Goal: Task Accomplishment & Management: Complete application form

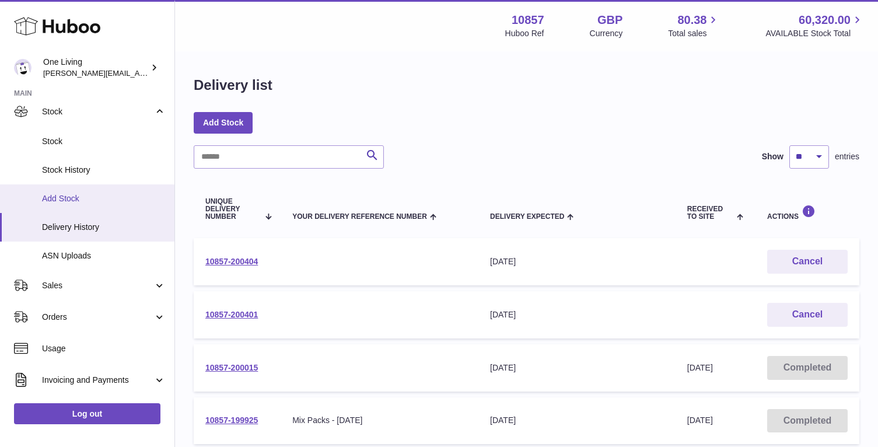
scroll to position [120, 0]
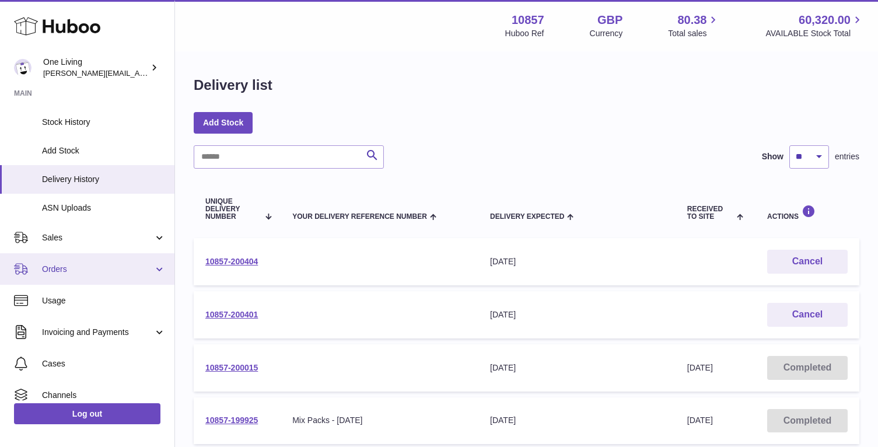
click at [88, 269] on span "Orders" at bounding box center [97, 269] width 111 height 11
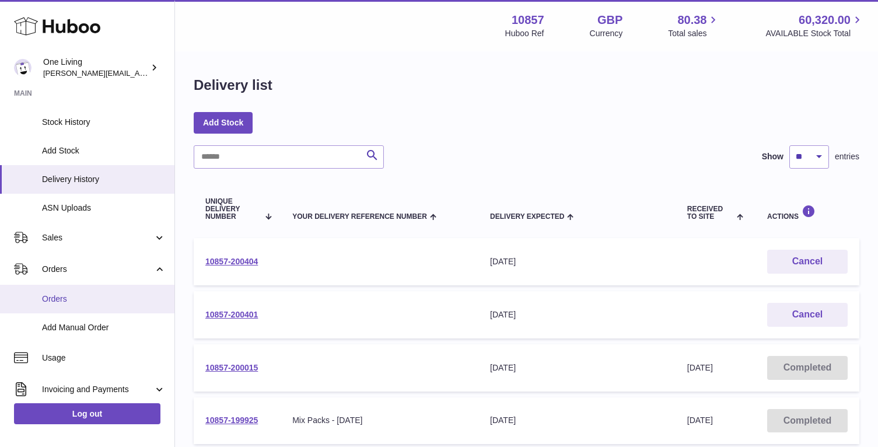
click at [89, 301] on span "Orders" at bounding box center [104, 299] width 124 height 11
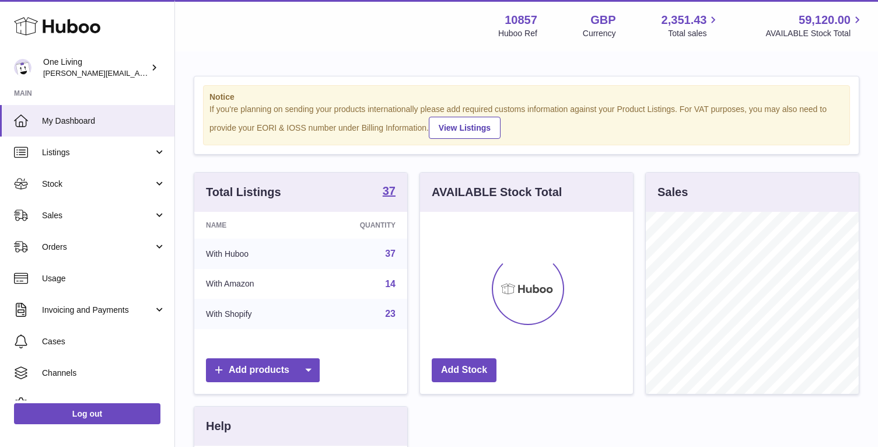
scroll to position [182, 213]
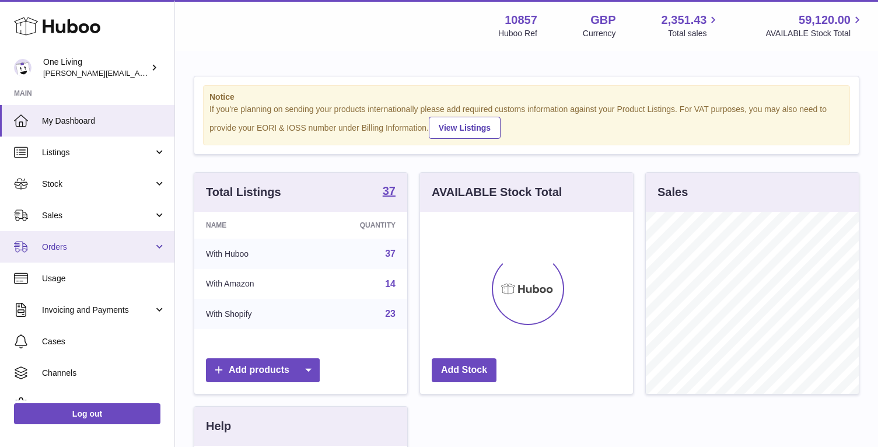
click at [122, 242] on span "Orders" at bounding box center [97, 247] width 111 height 11
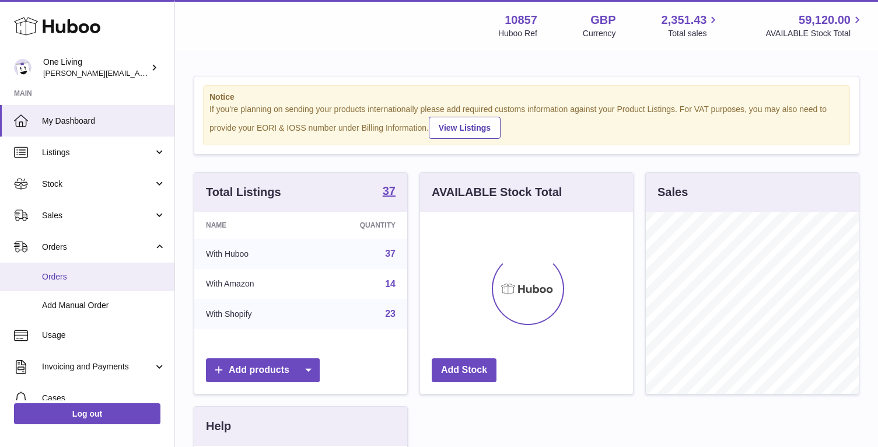
click at [100, 279] on span "Orders" at bounding box center [104, 276] width 124 height 11
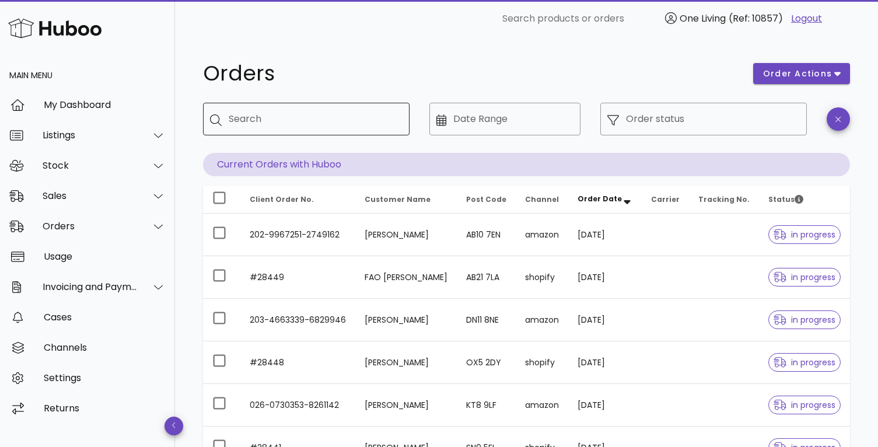
click at [266, 118] on input "Search" at bounding box center [315, 119] width 172 height 19
paste input "**********"
type input "**********"
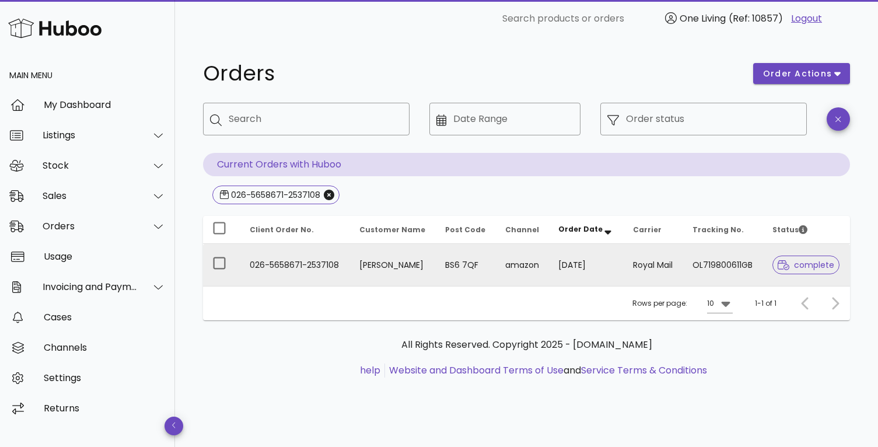
click at [714, 268] on td "OL719800611GB" at bounding box center [723, 265] width 80 height 42
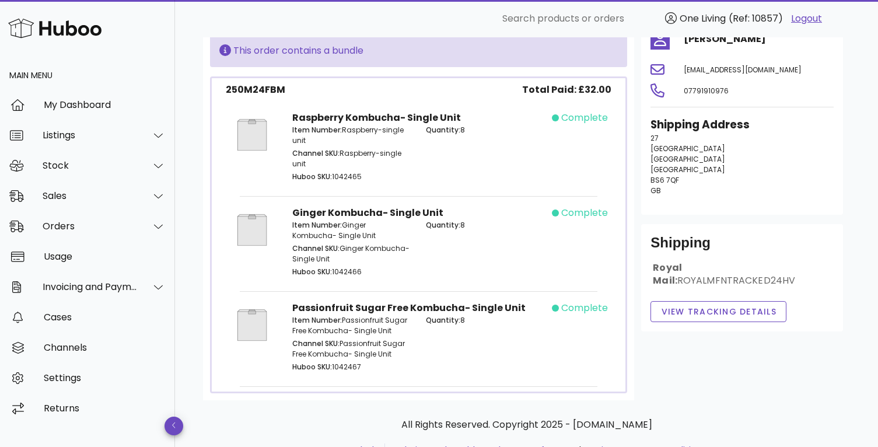
scroll to position [151, 0]
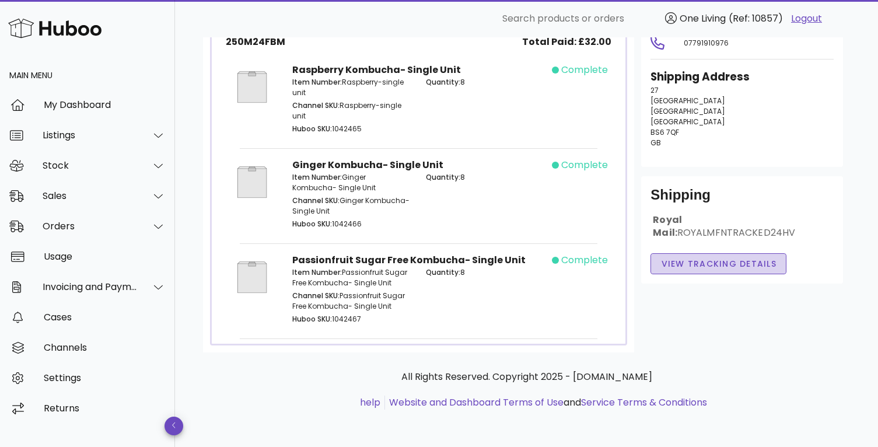
click at [710, 270] on span "View Tracking details" at bounding box center [719, 264] width 116 height 12
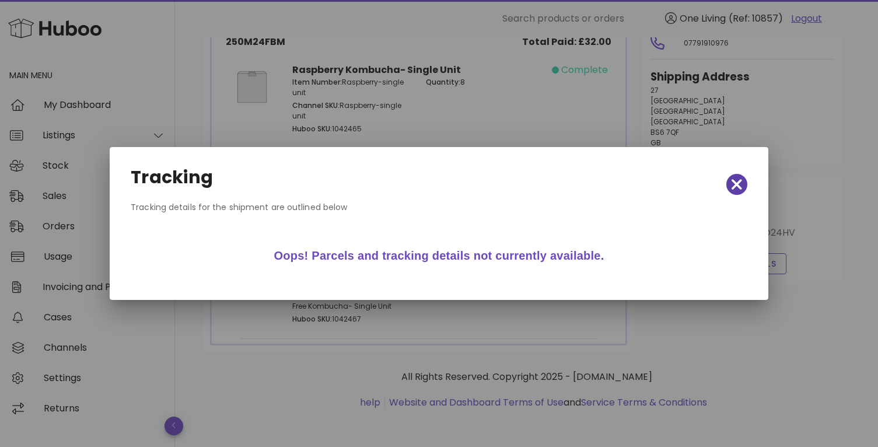
click at [735, 183] on icon "button" at bounding box center [737, 184] width 11 height 11
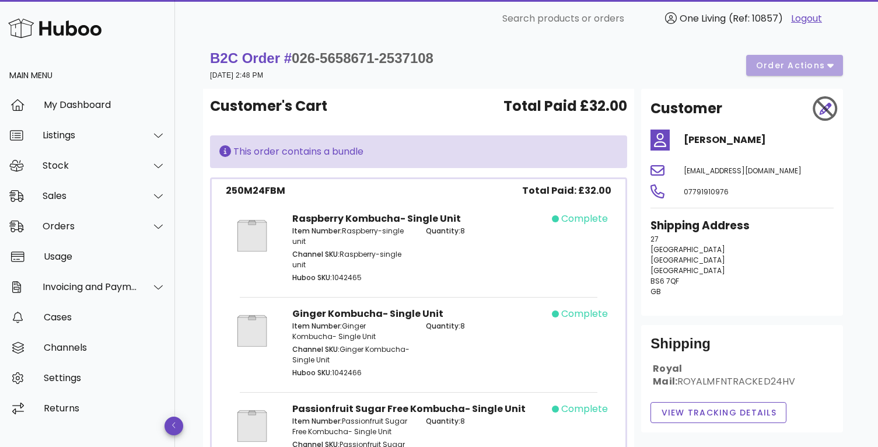
scroll to position [2, 0]
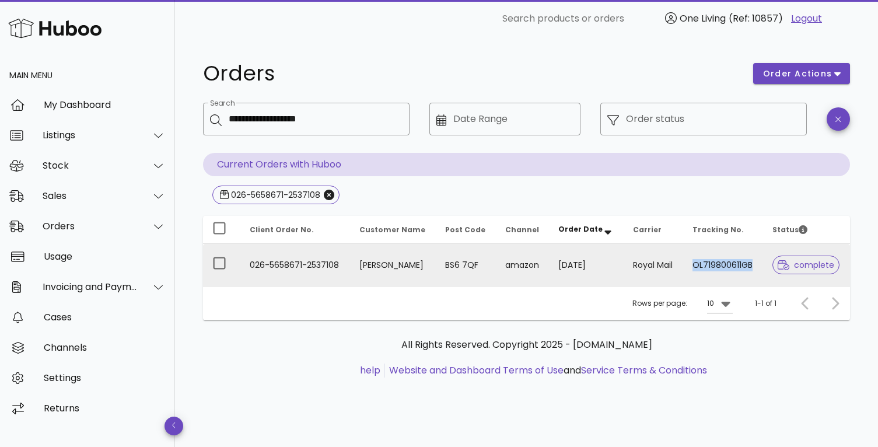
drag, startPoint x: 684, startPoint y: 267, endPoint x: 757, endPoint y: 271, distance: 73.1
click at [757, 271] on td "OL719800611GB" at bounding box center [723, 265] width 80 height 42
drag, startPoint x: 781, startPoint y: 289, endPoint x: 689, endPoint y: 267, distance: 95.0
click at [689, 267] on div "Client Order No. Customer Name Post Code Channel Order Date Carrier Tracking No…" at bounding box center [526, 268] width 647 height 104
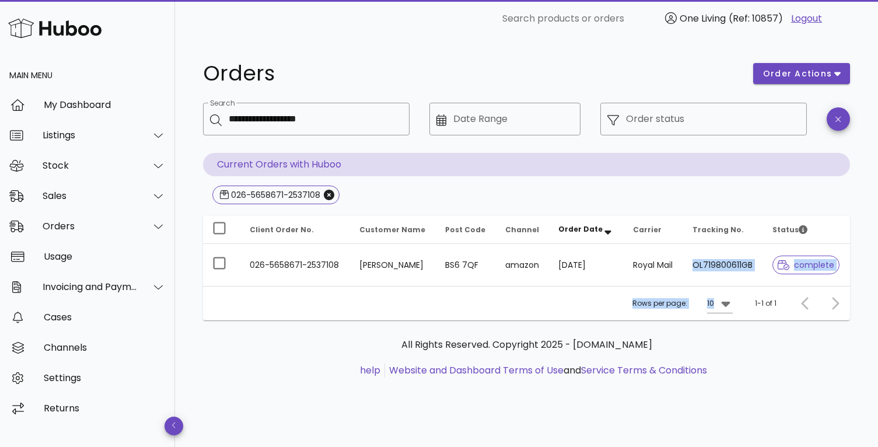
copy div "OL719800611GB complete Rows per page: 10"
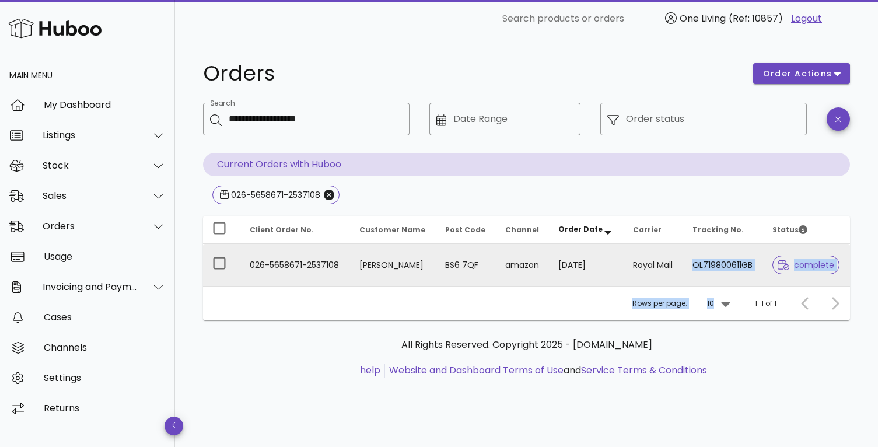
click at [714, 266] on td "OL719800611GB" at bounding box center [723, 265] width 80 height 42
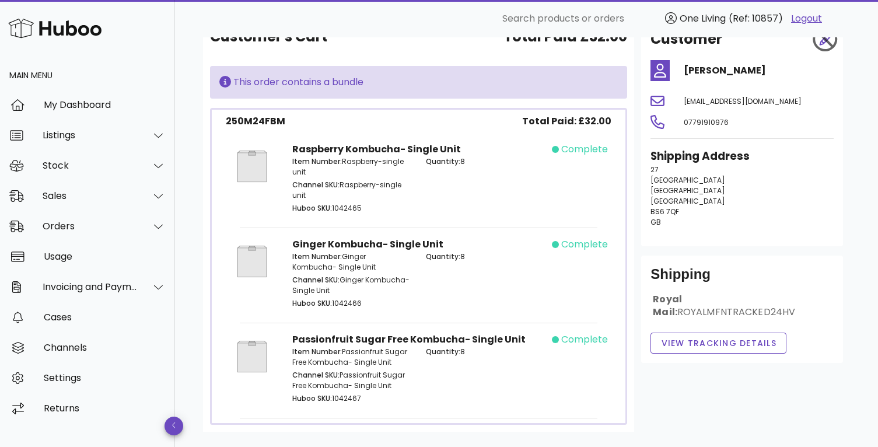
scroll to position [151, 0]
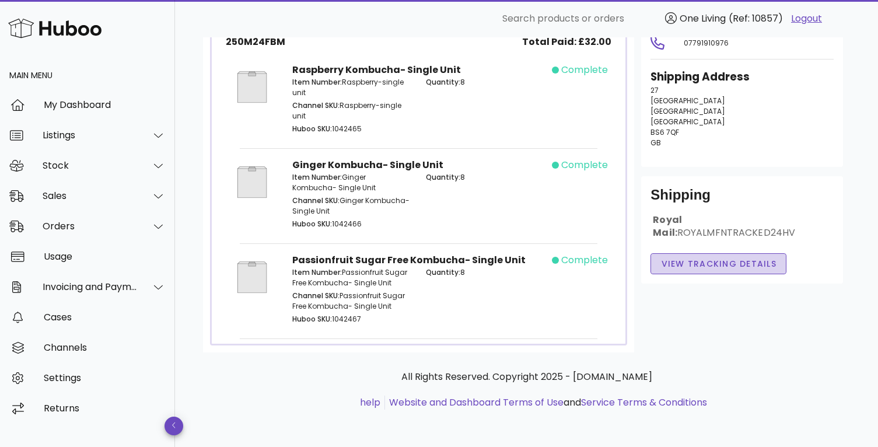
click at [703, 270] on span "View Tracking details" at bounding box center [719, 264] width 116 height 12
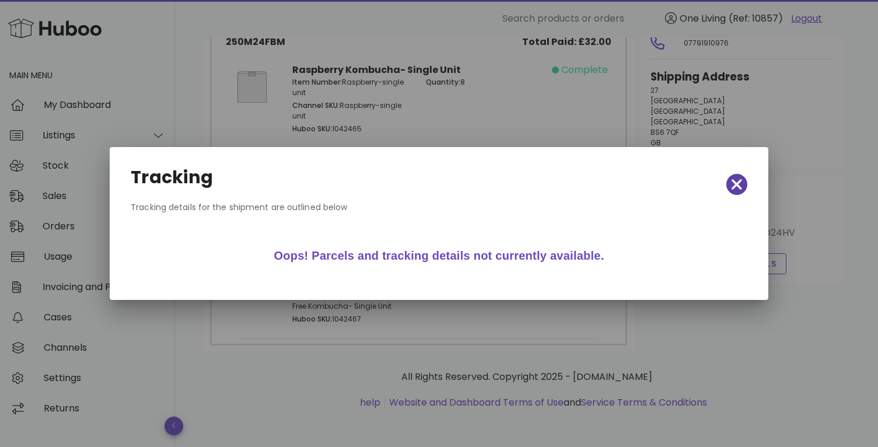
click at [741, 180] on icon "button" at bounding box center [737, 184] width 11 height 11
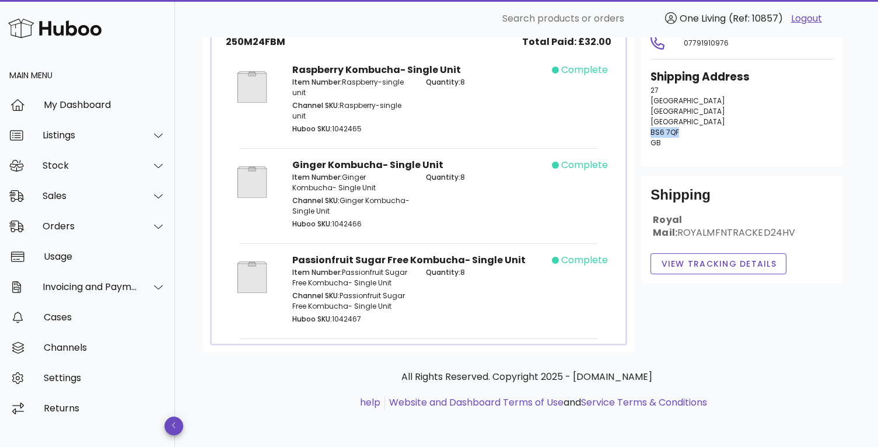
drag, startPoint x: 678, startPoint y: 161, endPoint x: 648, endPoint y: 161, distance: 30.3
click at [648, 161] on div "Shipping Address [STREET_ADDRESS]" at bounding box center [742, 113] width 197 height 103
copy span "BS6 7QF"
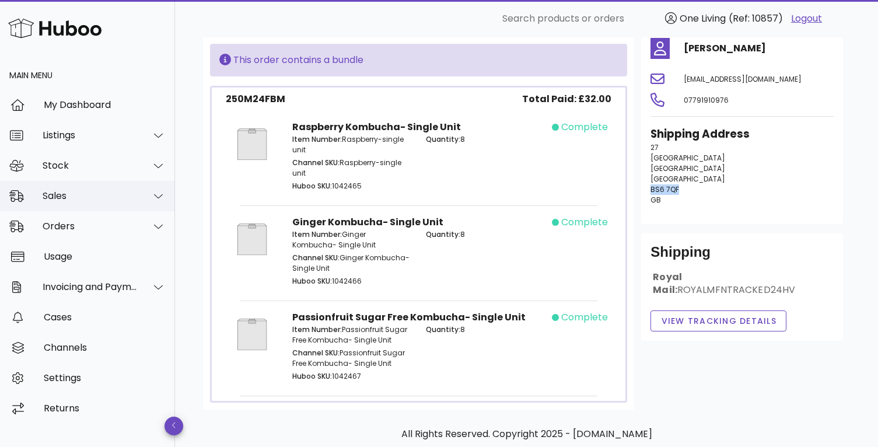
scroll to position [96, 0]
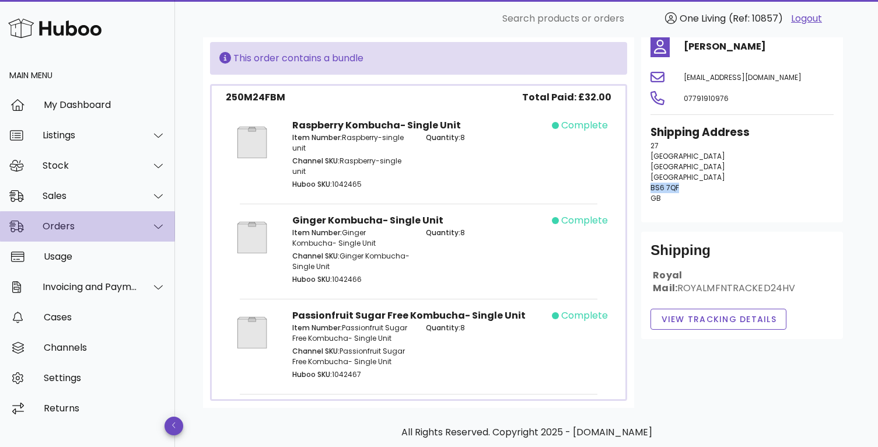
click at [155, 227] on icon at bounding box center [158, 226] width 9 height 11
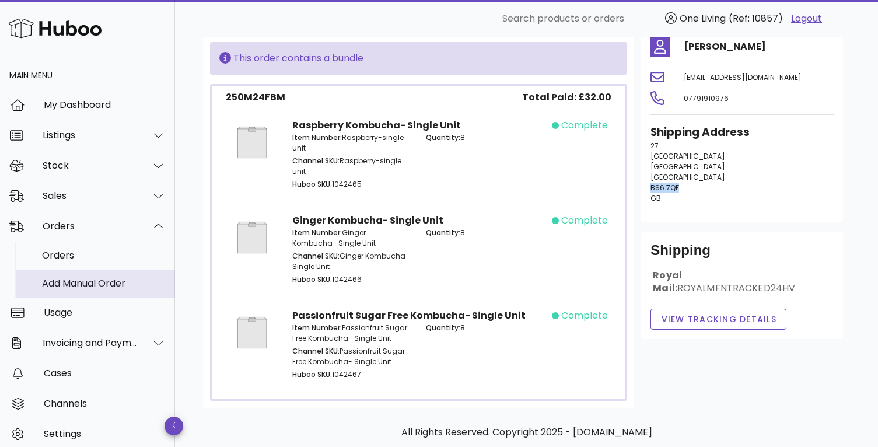
click at [114, 283] on div "Add Manual Order" at bounding box center [104, 283] width 124 height 11
copy span "BS6 7QF"
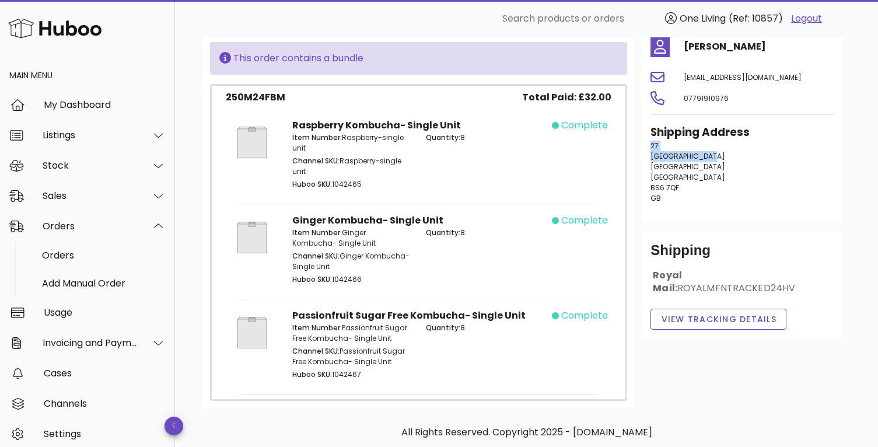
drag, startPoint x: 652, startPoint y: 174, endPoint x: 708, endPoint y: 180, distance: 56.4
click at [708, 180] on p "[STREET_ADDRESS]" at bounding box center [742, 172] width 183 height 63
copy p "[STREET_ADDRESS]"
drag, startPoint x: 682, startPoint y: 215, endPoint x: 648, endPoint y: 216, distance: 33.3
click at [648, 216] on div "Shipping Address [STREET_ADDRESS]" at bounding box center [742, 168] width 197 height 103
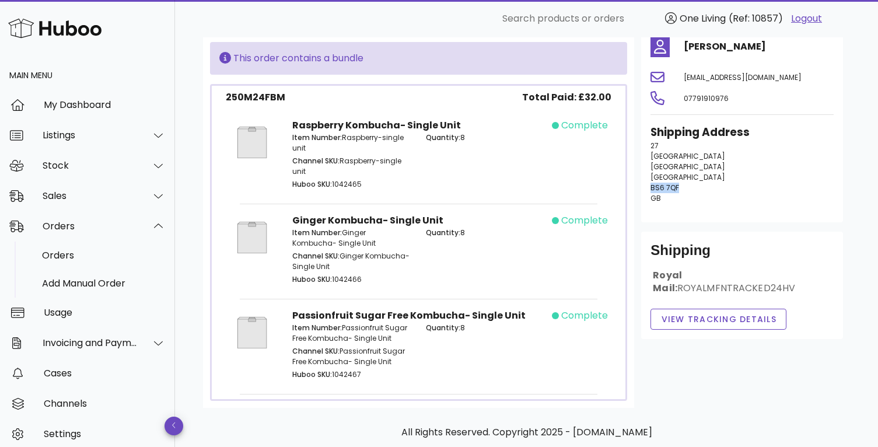
copy span "BS6 7QF"
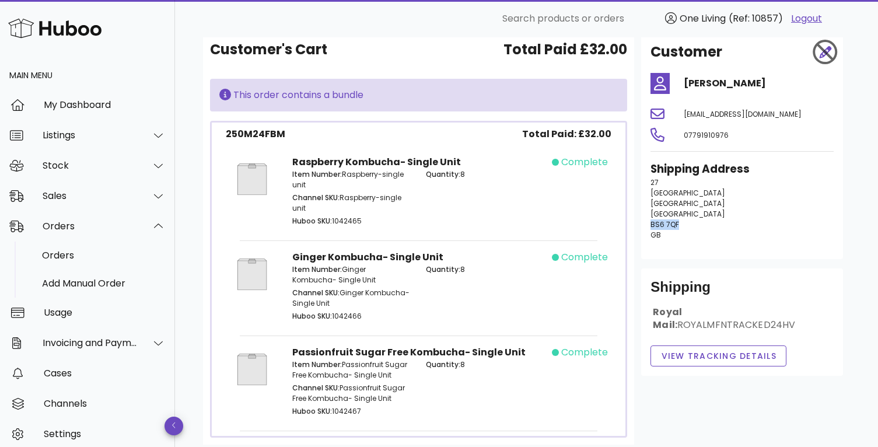
scroll to position [58, 0]
drag, startPoint x: 729, startPoint y: 161, endPoint x: 677, endPoint y: 165, distance: 52.1
click at [677, 149] on div "07791910976" at bounding box center [759, 135] width 164 height 28
copy span "07791910976"
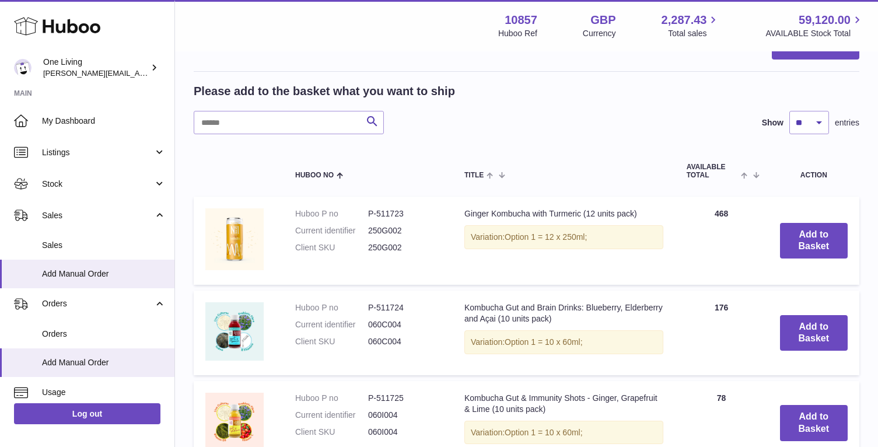
scroll to position [115, 0]
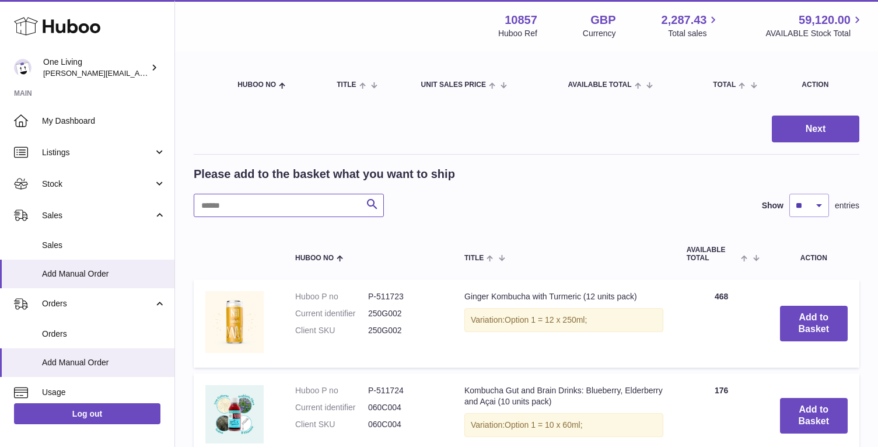
click at [231, 205] on input "text" at bounding box center [289, 205] width 190 height 23
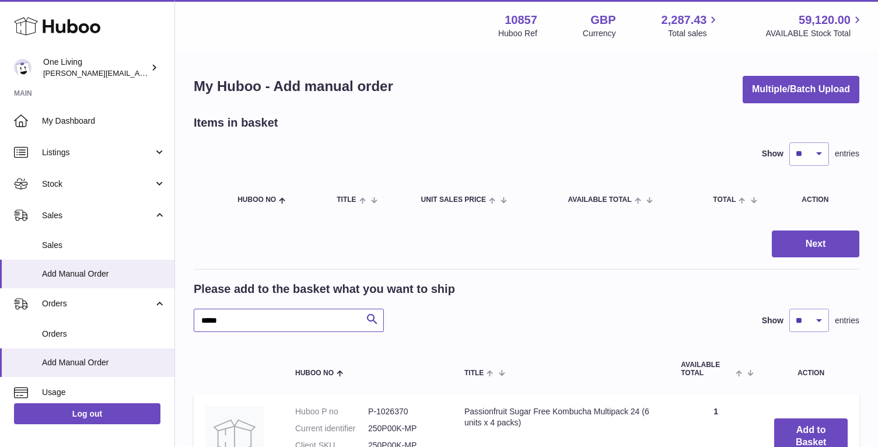
click at [220, 316] on input "*****" at bounding box center [289, 320] width 190 height 23
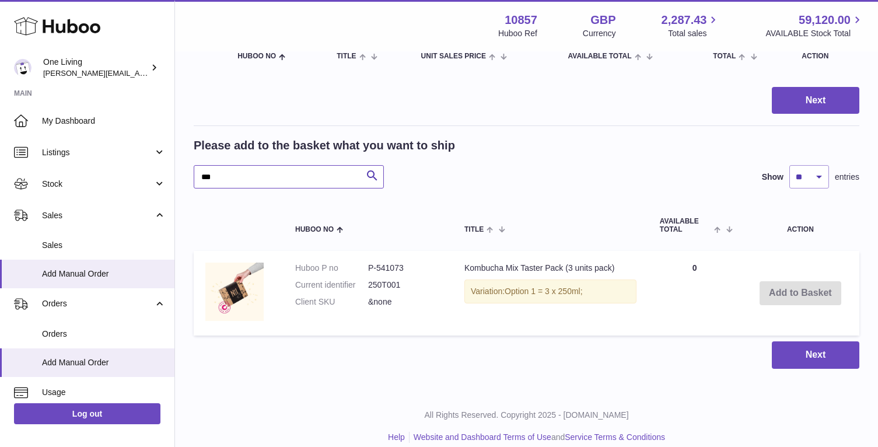
scroll to position [157, 0]
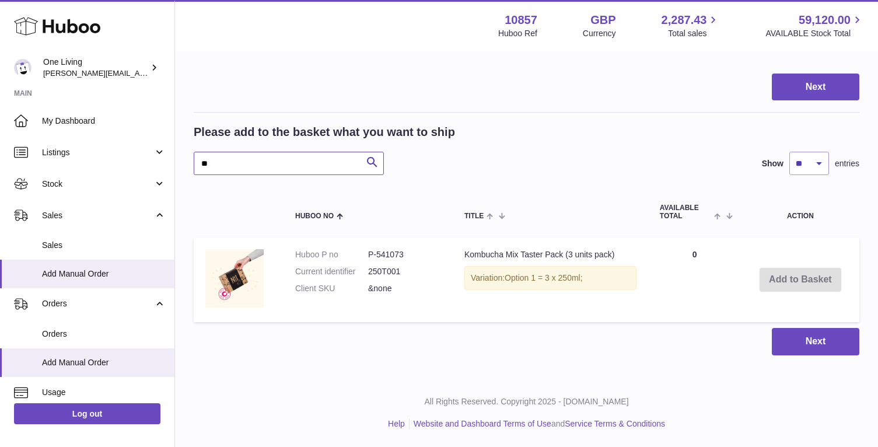
type input "*"
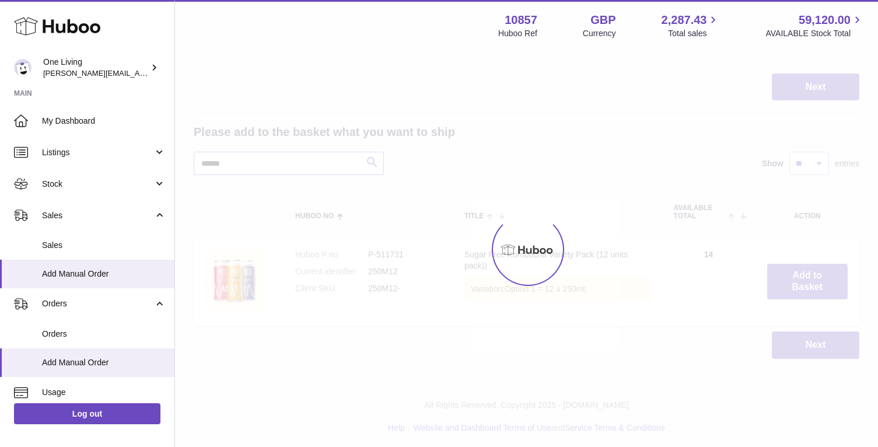
scroll to position [61, 0]
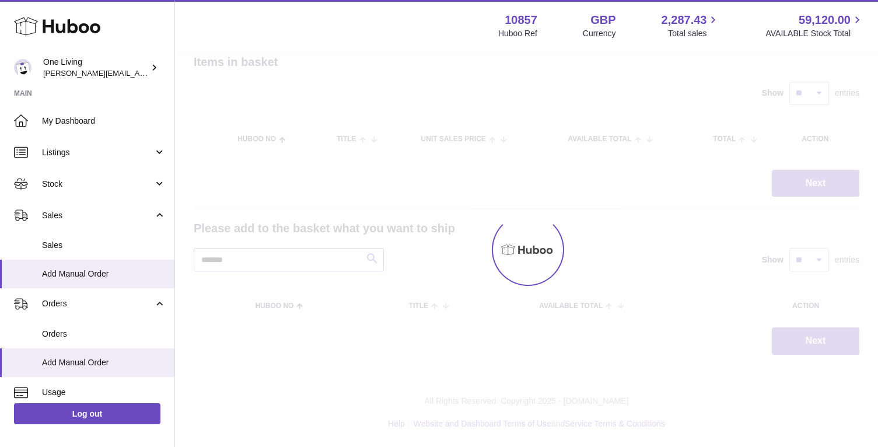
scroll to position [160, 0]
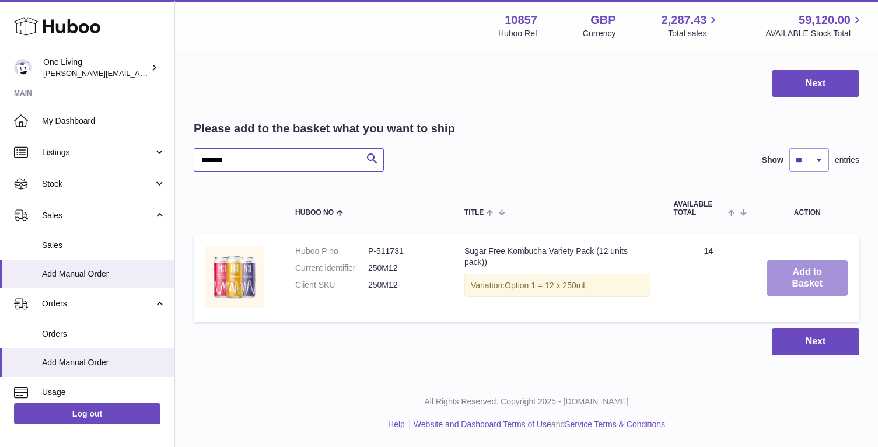
type input "*******"
click at [805, 278] on button "Add to Basket" at bounding box center [807, 278] width 81 height 36
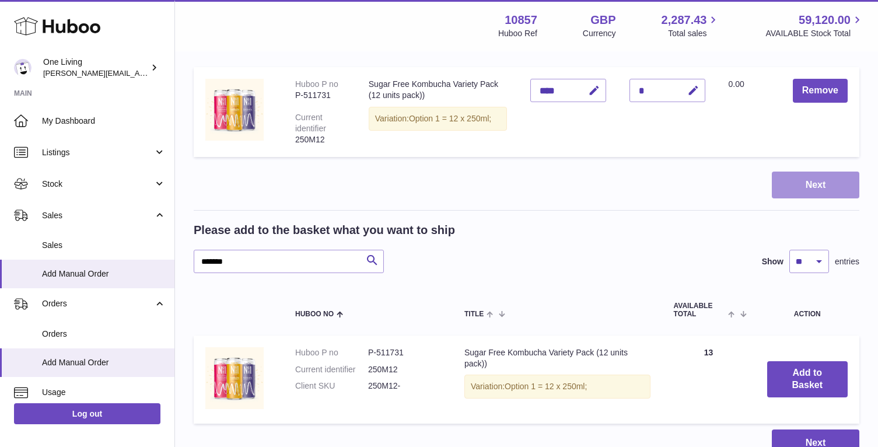
click at [799, 179] on button "Next" at bounding box center [816, 185] width 88 height 27
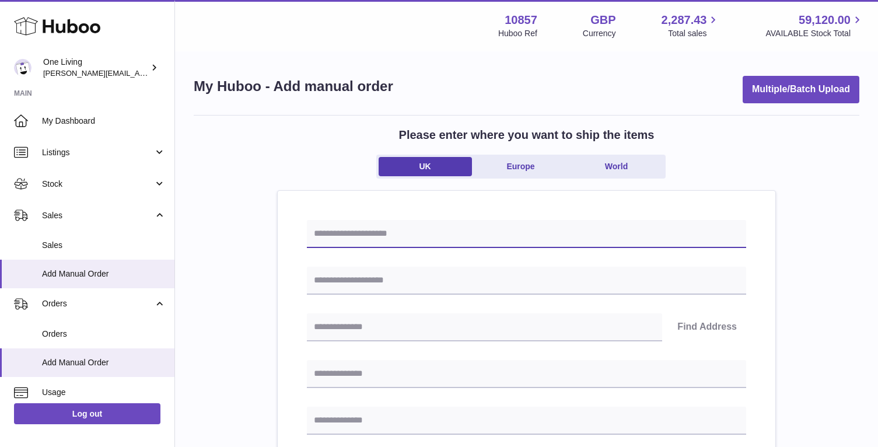
click at [413, 232] on input "text" at bounding box center [526, 234] width 439 height 28
paste input "**********"
type input "**********"
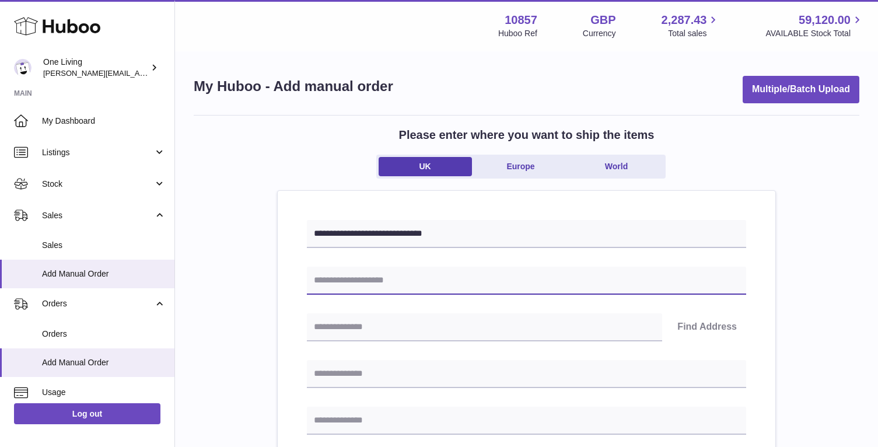
click at [365, 282] on input "text" at bounding box center [526, 281] width 439 height 28
type input "********"
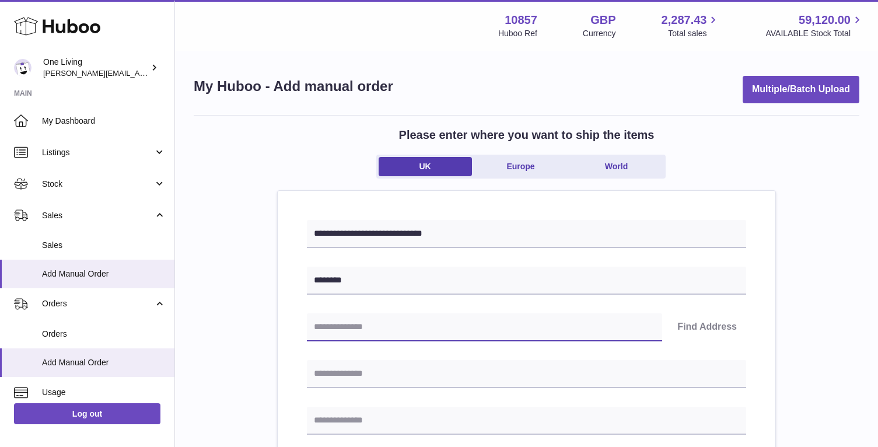
paste input "*******"
type input "*******"
click at [698, 324] on button "Find Address" at bounding box center [707, 327] width 78 height 28
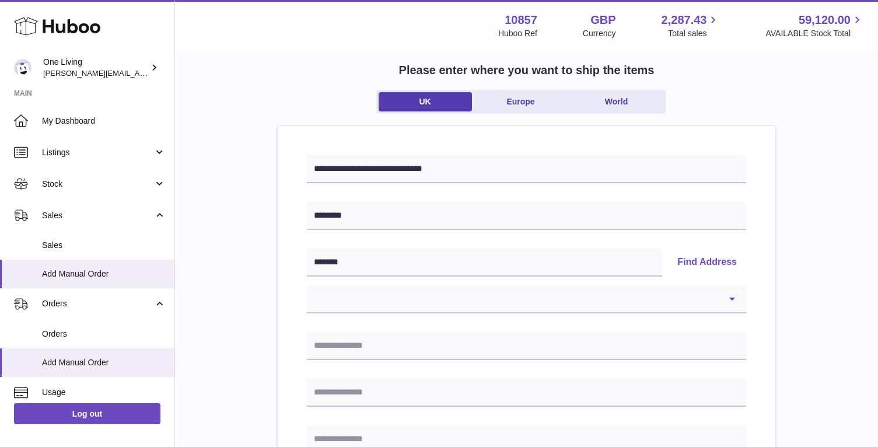
scroll to position [68, 0]
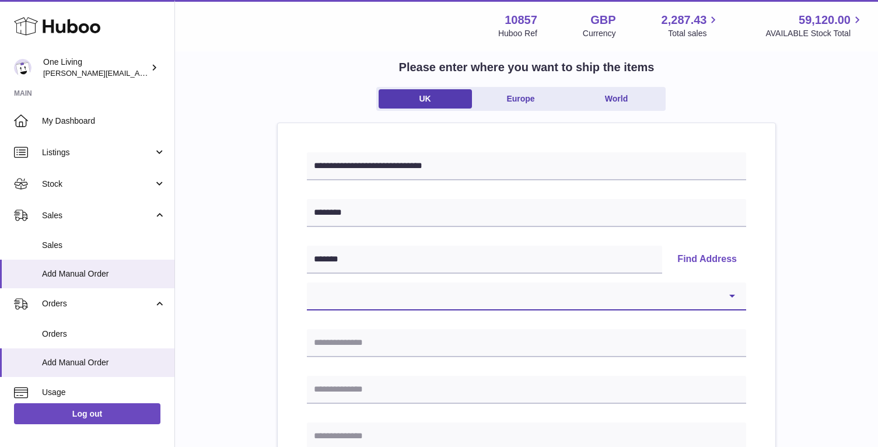
click at [400, 295] on select "**********" at bounding box center [526, 296] width 439 height 28
select select "**"
type input "**********"
type input "*******"
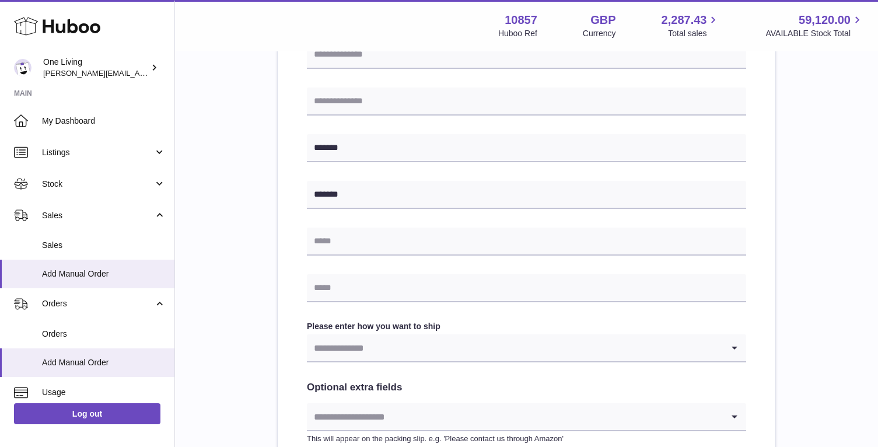
scroll to position [408, 0]
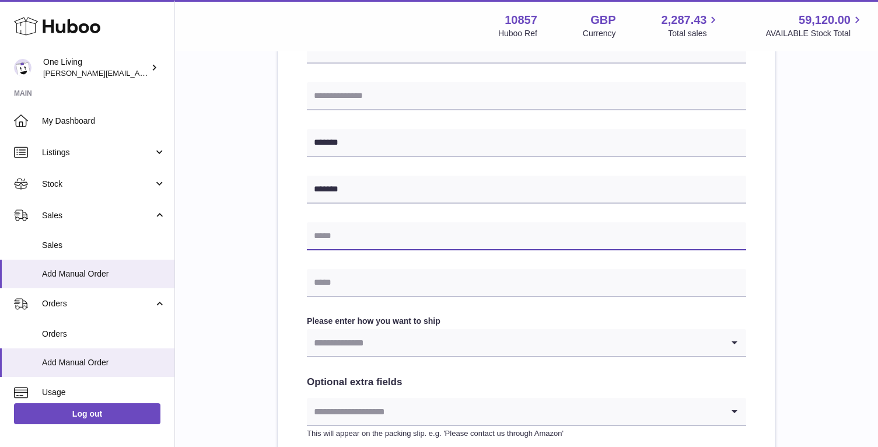
click at [371, 232] on input "text" at bounding box center [526, 236] width 439 height 28
paste input "**********"
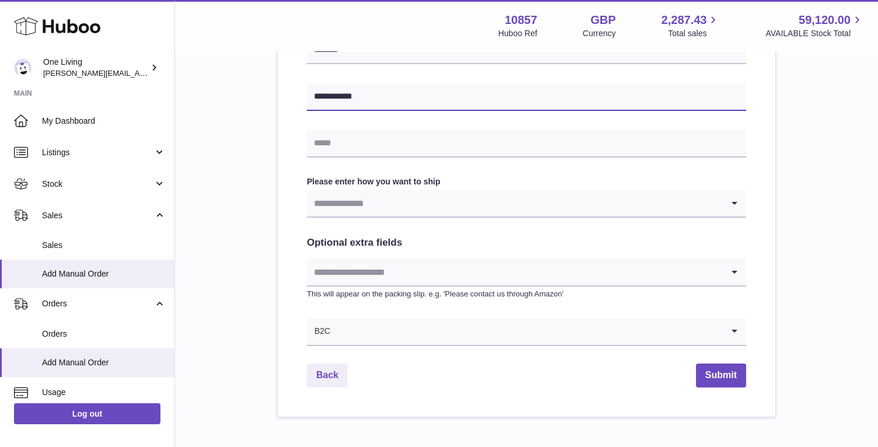
scroll to position [549, 0]
type input "**********"
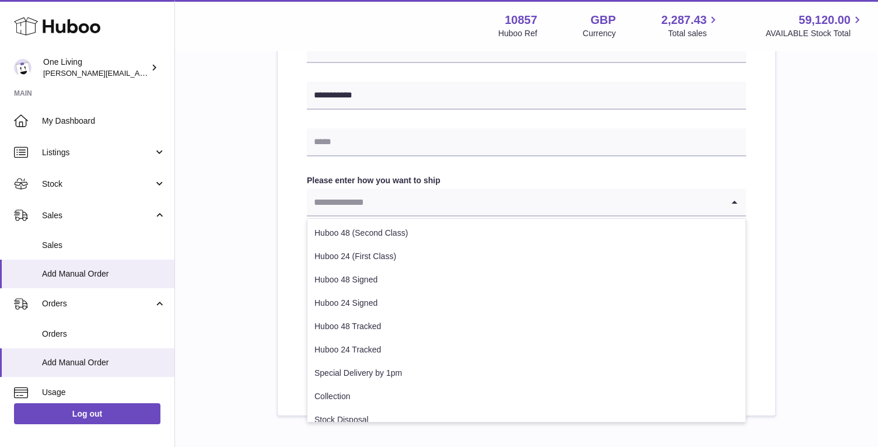
click at [497, 198] on input "Search for option" at bounding box center [515, 201] width 416 height 27
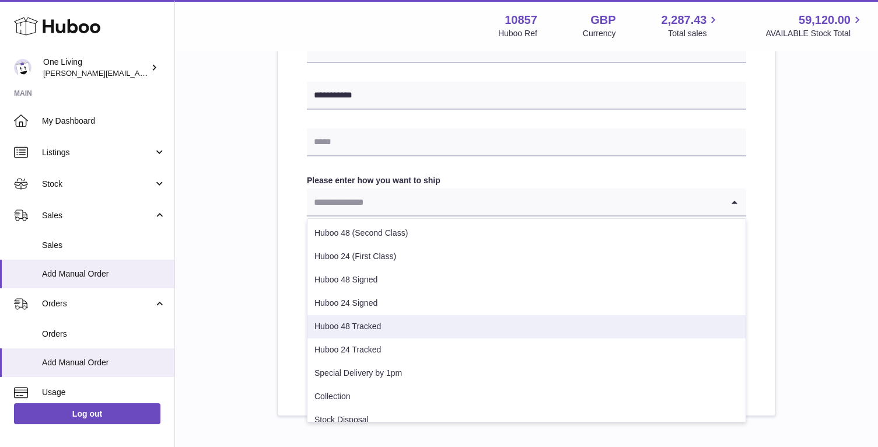
click at [401, 329] on li "Huboo 48 Tracked" at bounding box center [527, 326] width 438 height 23
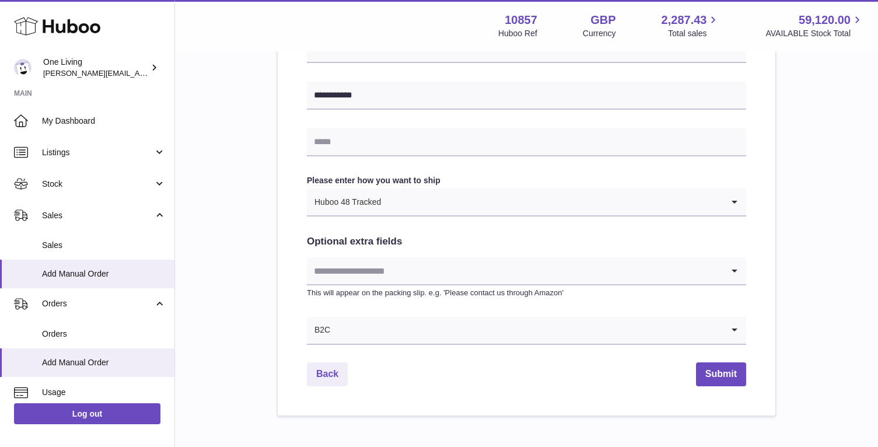
click at [445, 267] on input "Search for option" at bounding box center [515, 270] width 416 height 27
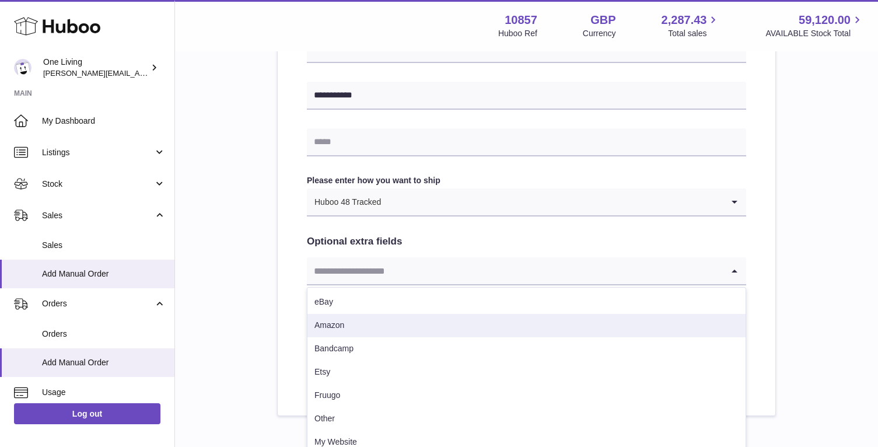
click at [322, 329] on li "Amazon" at bounding box center [527, 325] width 438 height 23
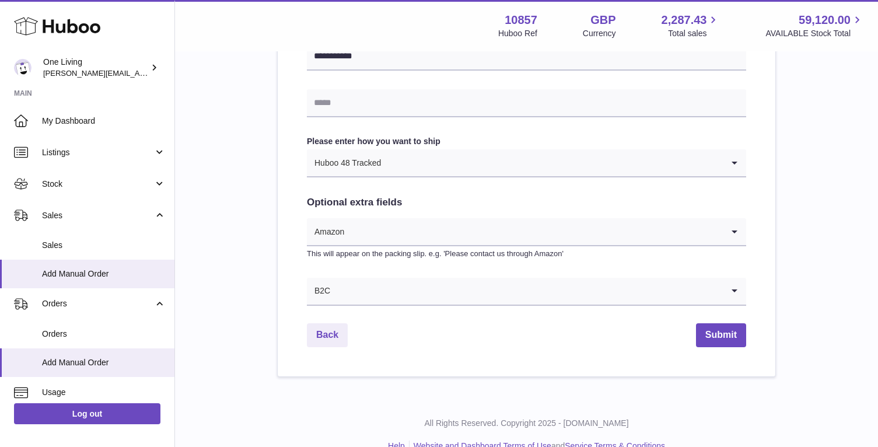
scroll to position [589, 0]
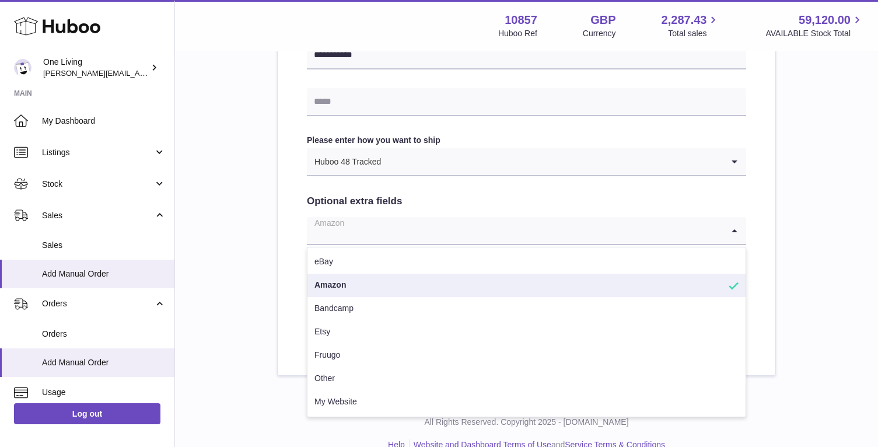
click at [481, 232] on input "Search for option" at bounding box center [515, 230] width 416 height 27
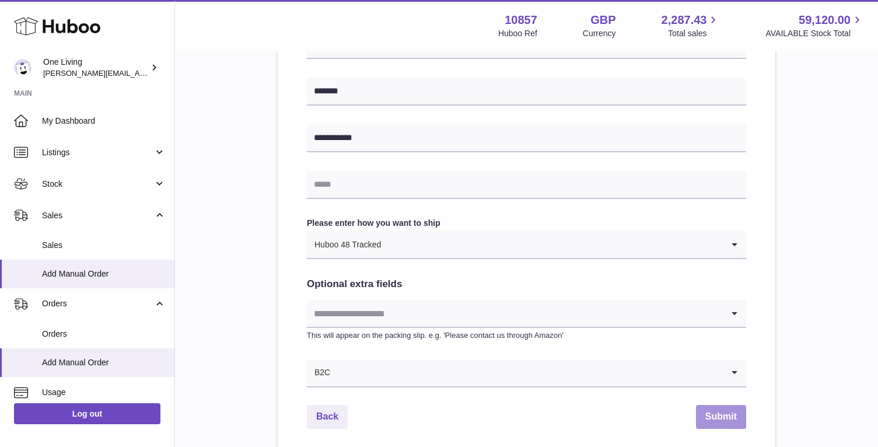
scroll to position [609, 0]
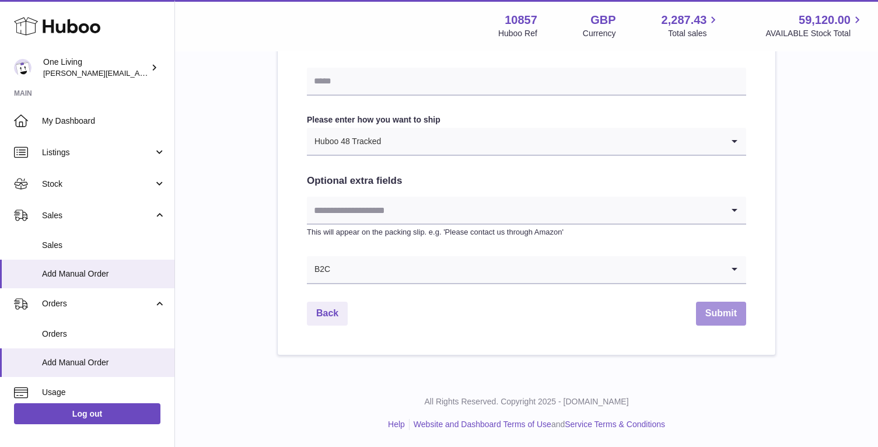
click at [724, 313] on button "Submit" at bounding box center [721, 314] width 50 height 24
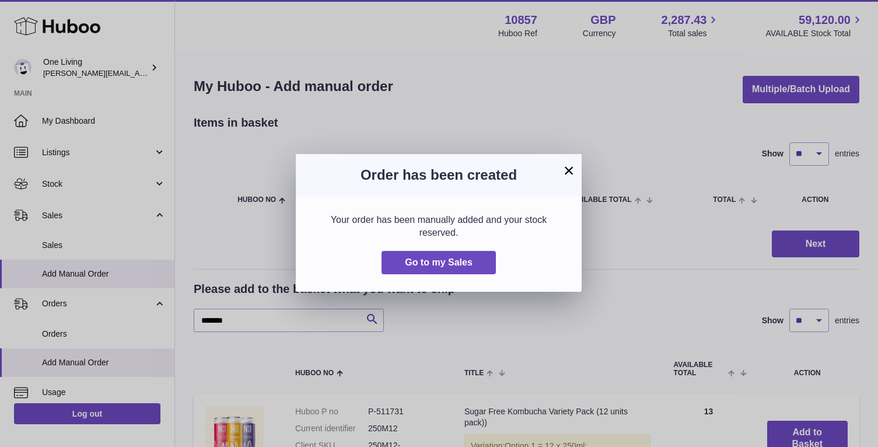
click at [570, 172] on button "×" at bounding box center [569, 170] width 14 height 14
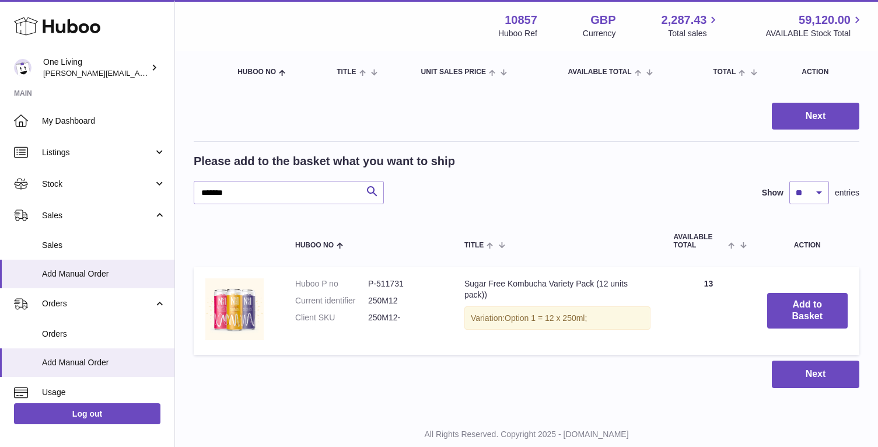
scroll to position [160, 0]
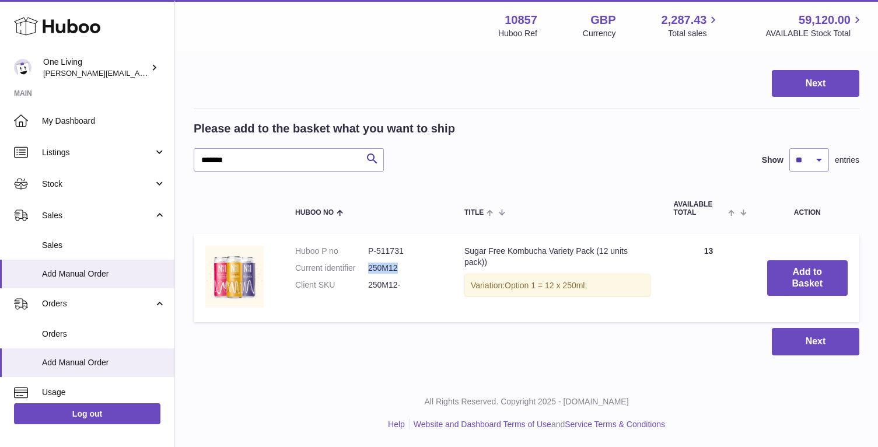
drag, startPoint x: 404, startPoint y: 268, endPoint x: 366, endPoint y: 268, distance: 37.9
click at [366, 268] on dl "Huboo P no P-511731 Current identifier 250M12 Client SKU 250M12-" at bounding box center [368, 271] width 146 height 51
copy dl "250M12"
